Goal: Transaction & Acquisition: Book appointment/travel/reservation

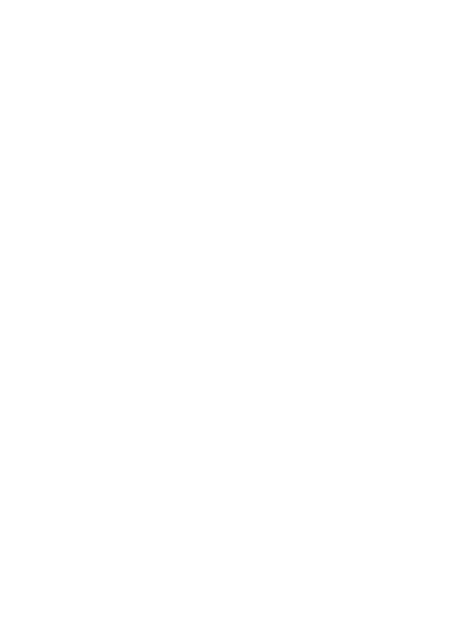
scroll to position [656, 0]
click at [422, 28] on img at bounding box center [426, 24] width 55 height 27
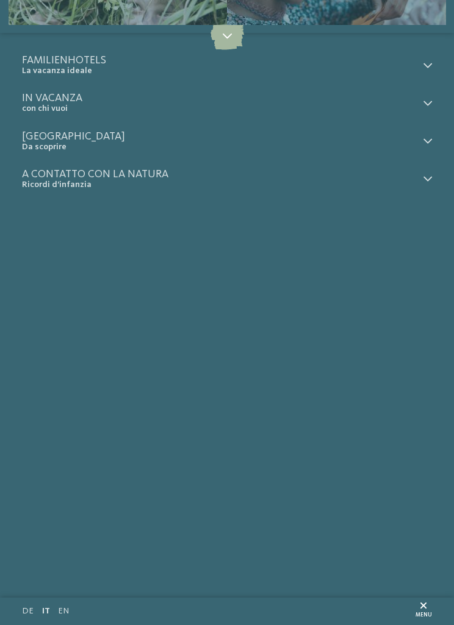
click at [24, 613] on link "DE" at bounding box center [28, 611] width 12 height 9
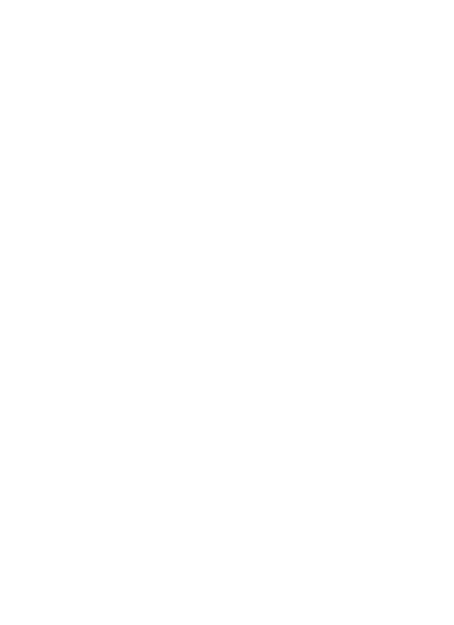
scroll to position [390, 0]
click at [38, 369] on link "Familienhotel finden" at bounding box center [71, 358] width 98 height 22
click at [50, 506] on h4 "Family Resort [PERSON_NAME] ****ˢ" at bounding box center [227, 513] width 388 height 15
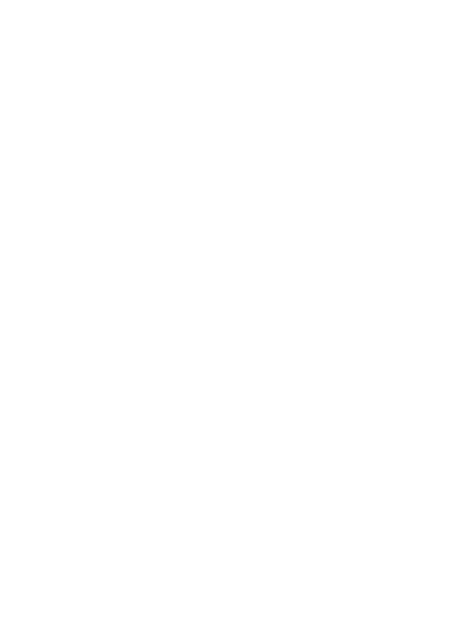
click at [36, 323] on div at bounding box center [227, 266] width 410 height 230
click at [102, 480] on link "mehr erfahren" at bounding box center [127, 485] width 64 height 10
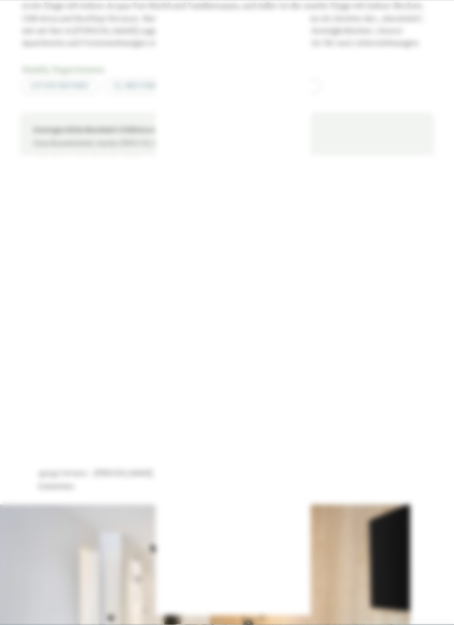
scroll to position [605, 0]
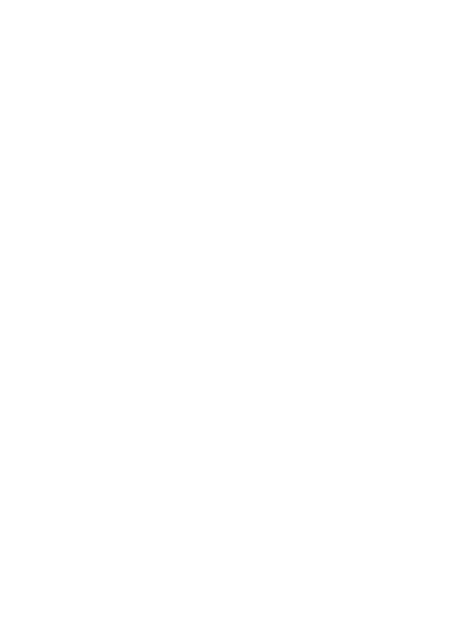
click at [424, 193] on icon at bounding box center [431, 203] width 24 height 20
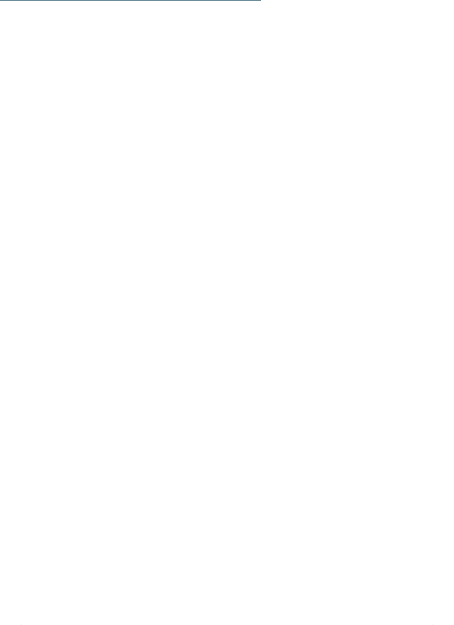
scroll to position [2432, 0]
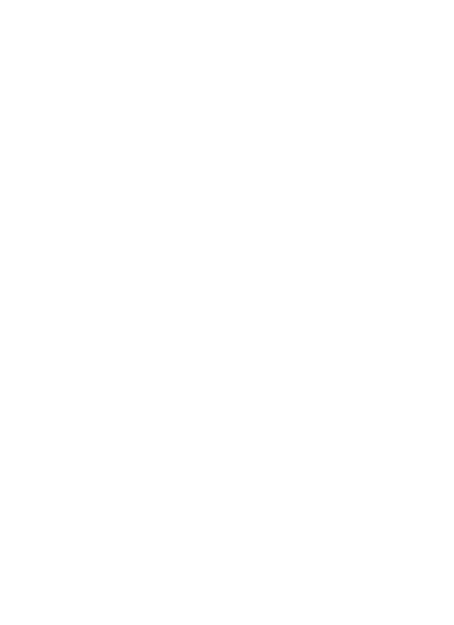
click at [425, 379] on icon at bounding box center [431, 391] width 30 height 25
click at [432, 379] on icon at bounding box center [431, 391] width 30 height 25
click at [430, 379] on icon at bounding box center [431, 391] width 30 height 25
click at [432, 379] on icon at bounding box center [431, 391] width 30 height 25
click at [431, 379] on icon at bounding box center [431, 391] width 30 height 25
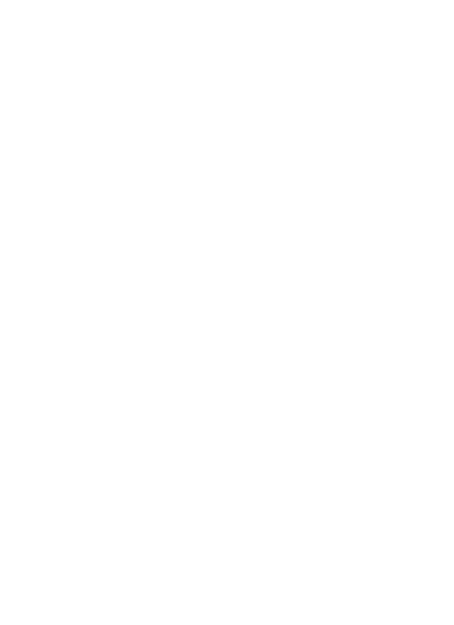
click at [425, 379] on icon at bounding box center [431, 391] width 30 height 25
click at [427, 379] on icon at bounding box center [431, 391] width 30 height 25
click at [426, 387] on img at bounding box center [227, 391] width 410 height 230
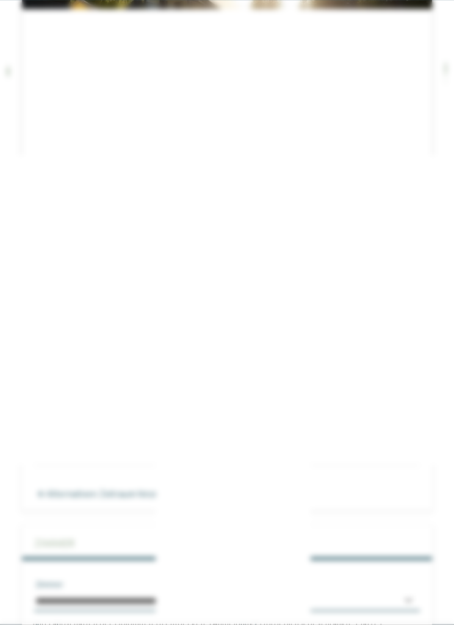
click at [423, 45] on icon at bounding box center [431, 40] width 24 height 20
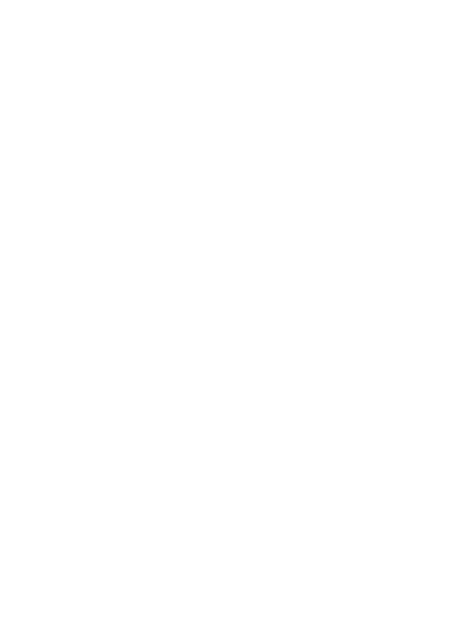
click at [27, 65] on icon at bounding box center [18, 66] width 27 height 22
click at [49, 439] on div "NEU seit November 2024" at bounding box center [227, 354] width 410 height 230
click at [125, 303] on div "Falkys Familienwochen -15%" at bounding box center [227, 327] width 410 height 230
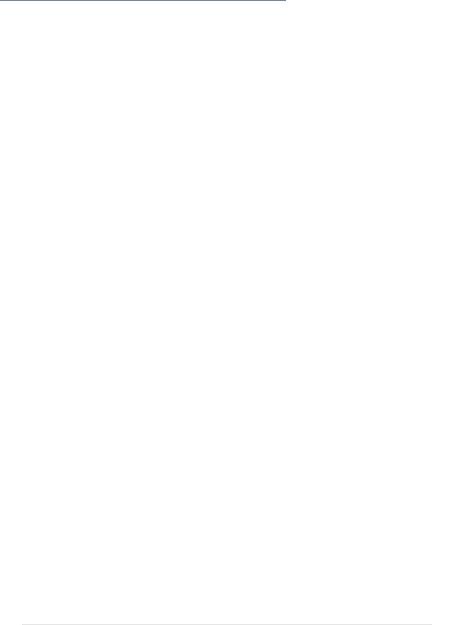
scroll to position [6890, 0]
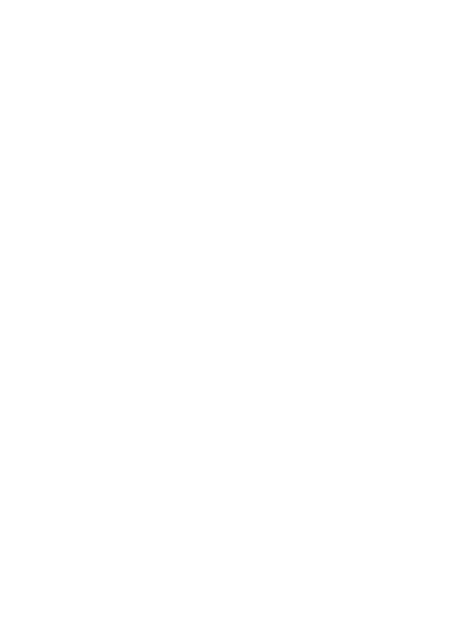
click at [56, 304] on div at bounding box center [227, 245] width 410 height 230
click at [59, 149] on div at bounding box center [227, 117] width 410 height 230
click at [99, 219] on img at bounding box center [227, 176] width 454 height 255
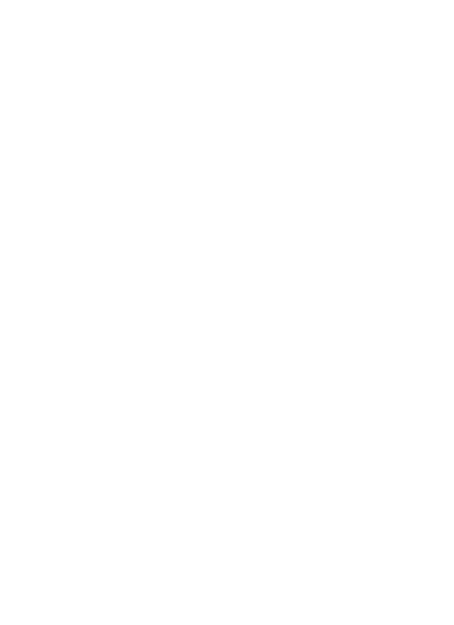
click at [105, 402] on img at bounding box center [124, 422] width 205 height 96
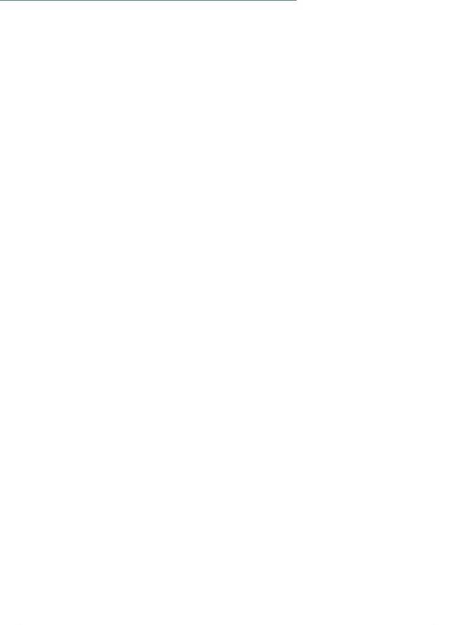
scroll to position [2744, 0]
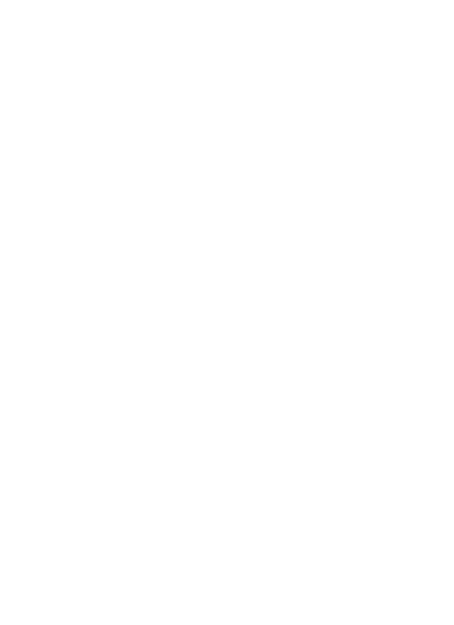
click at [96, 265] on img at bounding box center [227, 176] width 454 height 255
click at [5, 287] on div "Impressionen" at bounding box center [13, 293] width 27 height 22
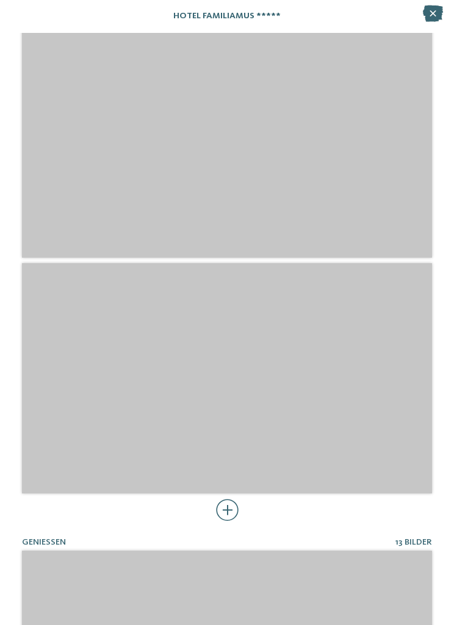
scroll to position [1626, 0]
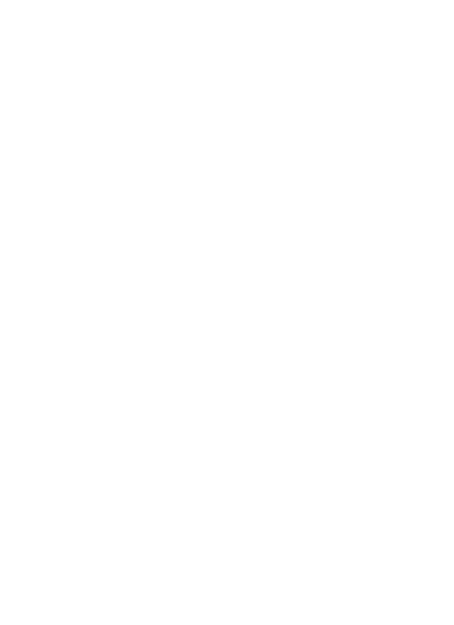
click at [2, 284] on div "Impressionen" at bounding box center [13, 293] width 27 height 22
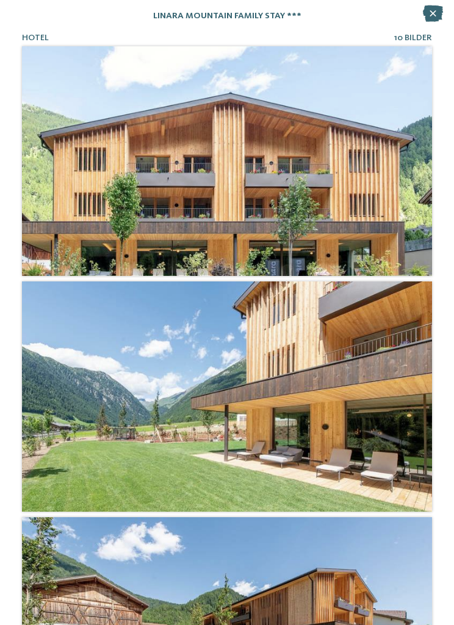
click at [413, 20] on h4 "linara mountain family stay ***" at bounding box center [227, 17] width 410 height 10
click at [423, 20] on icon at bounding box center [432, 13] width 20 height 16
